Goal: Find specific page/section: Find specific page/section

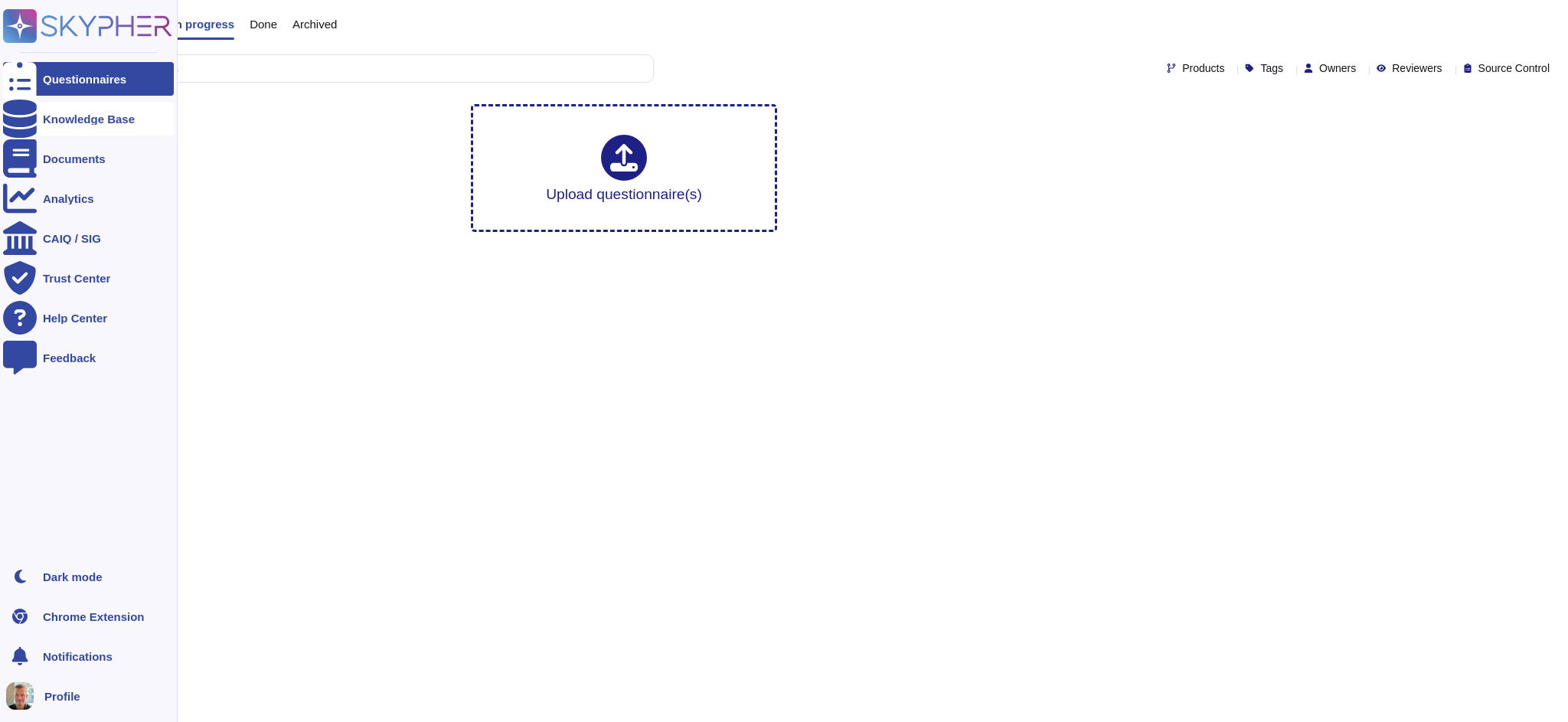
click at [29, 121] on div at bounding box center [20, 118] width 33 height 33
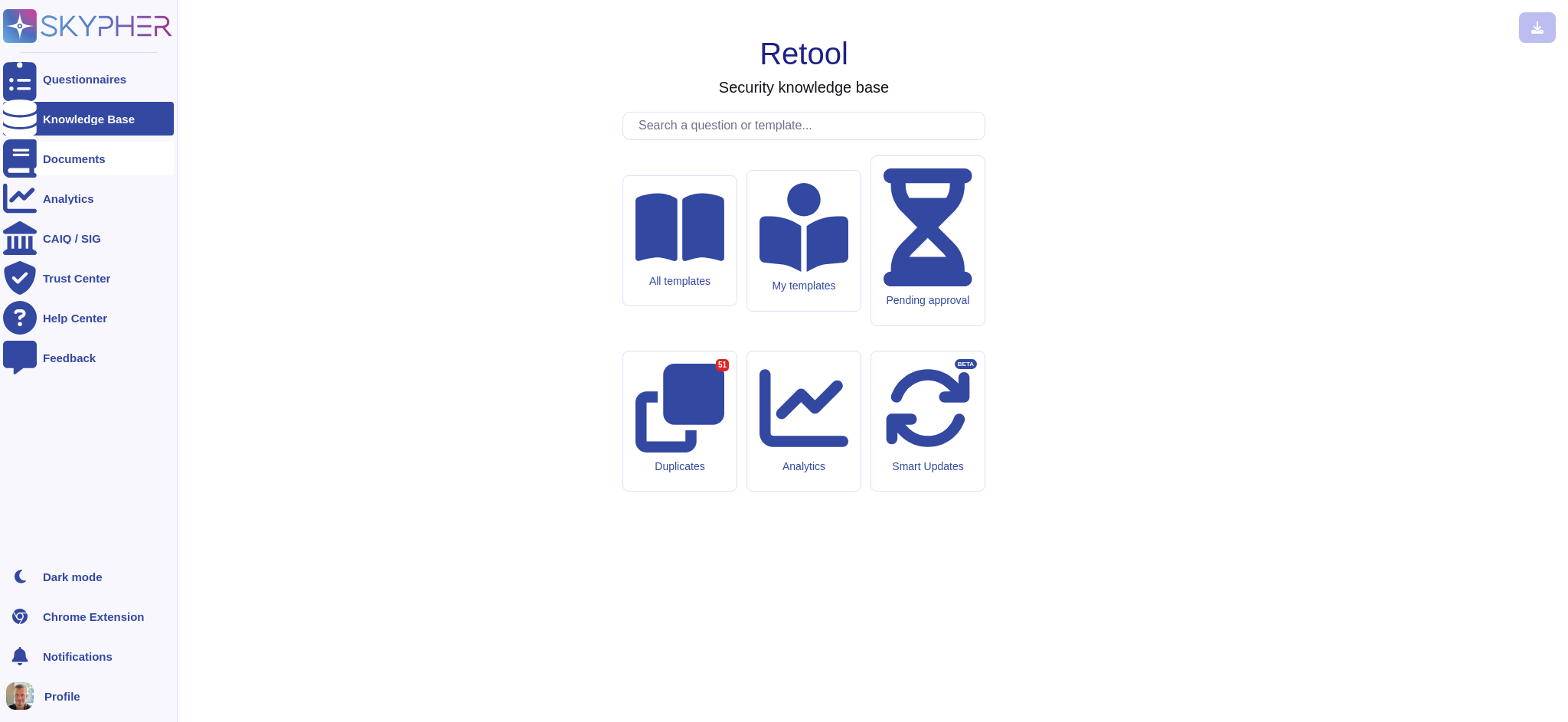
click at [25, 154] on icon at bounding box center [20, 158] width 33 height 38
